Goal: Task Accomplishment & Management: Manage account settings

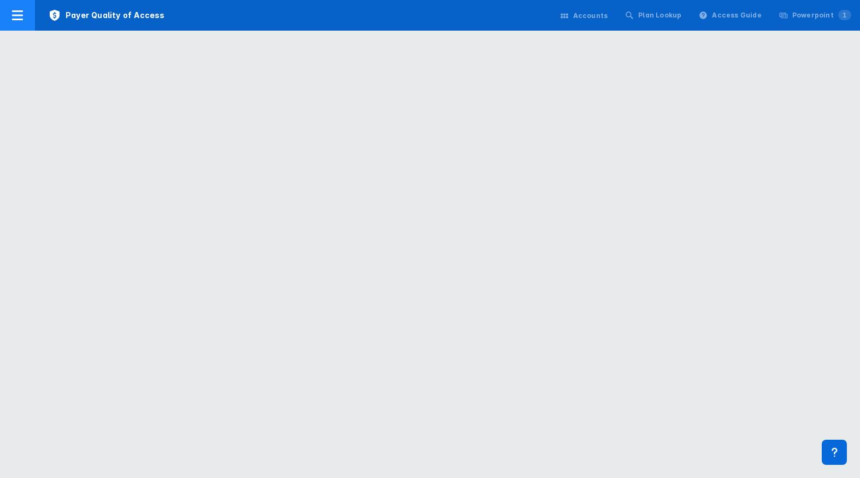
click at [107, 20] on span "Payer Quality of Access" at bounding box center [106, 15] width 143 height 31
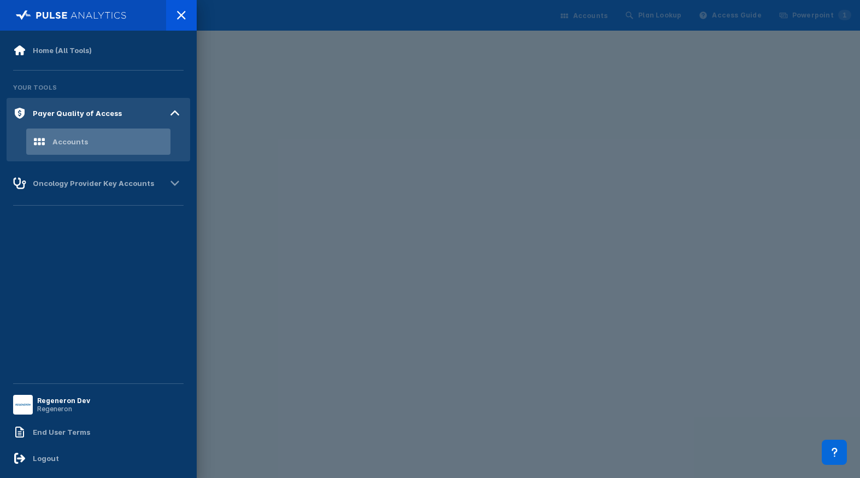
click at [79, 142] on div "Accounts" at bounding box center [70, 141] width 36 height 9
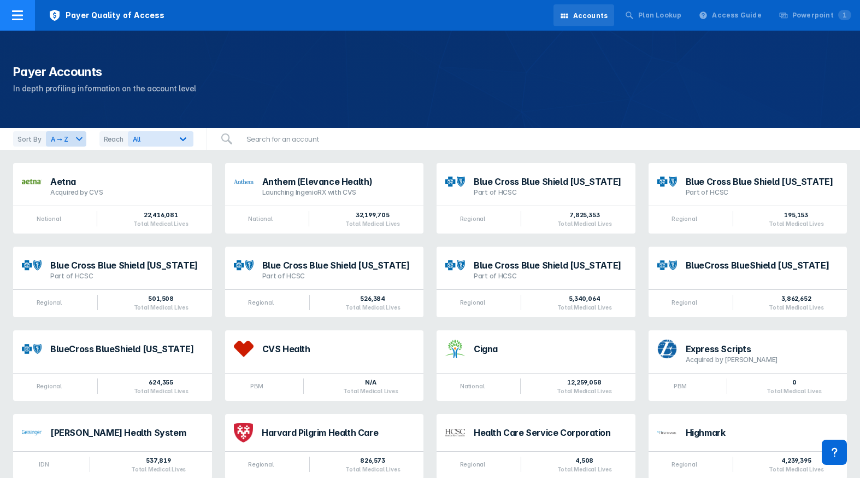
click at [14, 13] on icon at bounding box center [17, 15] width 13 height 13
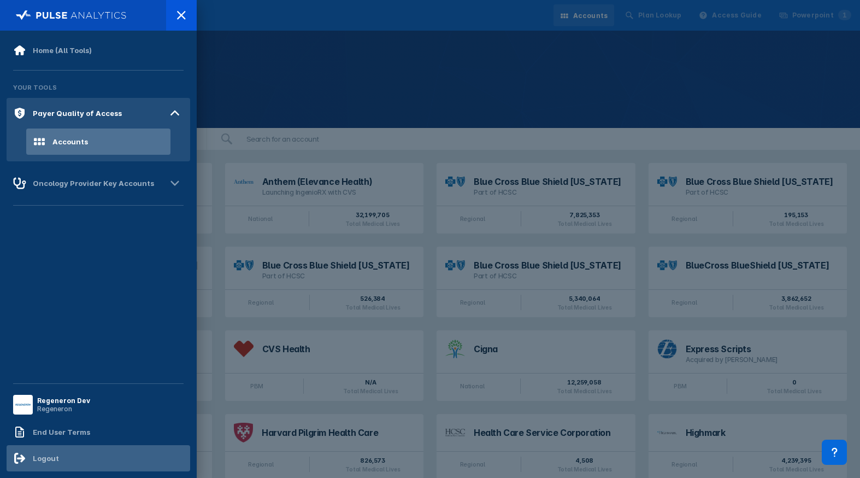
click at [54, 465] on div "Logout" at bounding box center [99, 458] width 184 height 26
